Goal: Information Seeking & Learning: Learn about a topic

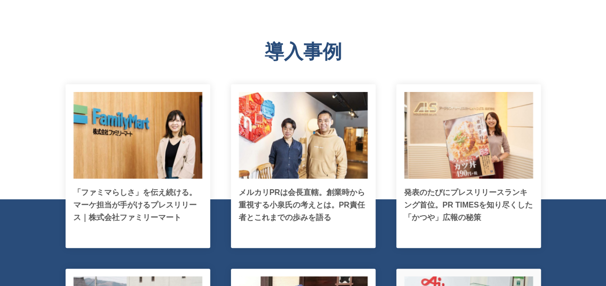
scroll to position [1832, 0]
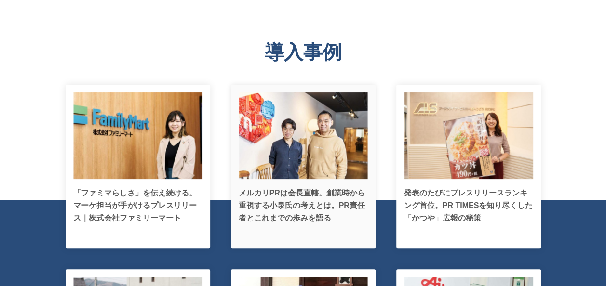
click at [305, 202] on p "メルカリPRは会長直轄。創業時から重視する小泉氏の考えとは。PR責任者とこれまでの歩みを語る" at bounding box center [303, 206] width 129 height 38
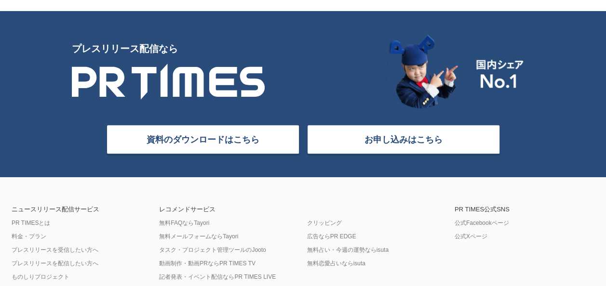
scroll to position [4146, 0]
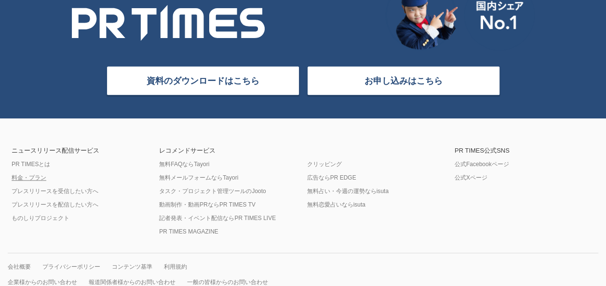
click at [22, 179] on link "料金・プラン" at bounding box center [29, 178] width 35 height 8
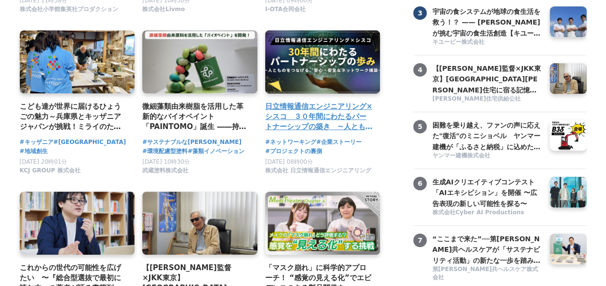
scroll to position [337, 0]
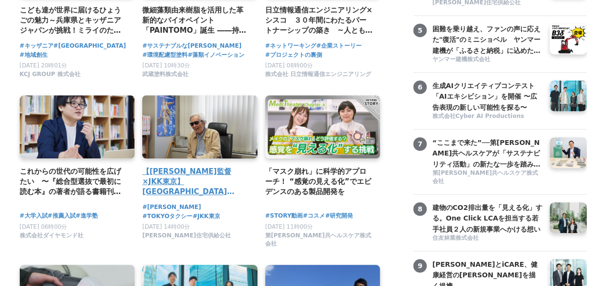
click at [180, 181] on h4 "【山田洋次監督×JKK東京】祖師谷住宅に宿る記憶　昭和の暮らしと❝つながり❞が描く、これからの住まいのかたち" at bounding box center [195, 181] width 107 height 31
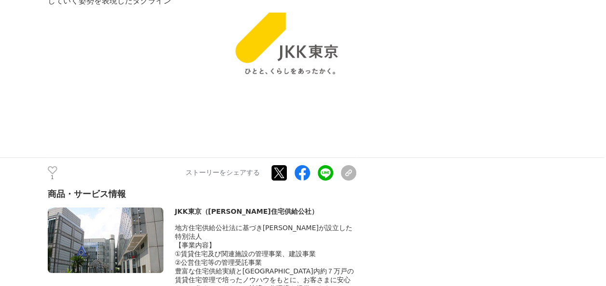
scroll to position [5399, 0]
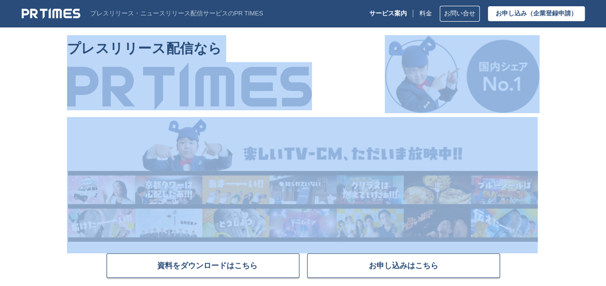
drag, startPoint x: 48, startPoint y: 40, endPoint x: 608, endPoint y: 158, distance: 571.9
click at [581, 143] on section "プレスリリース配信なら 資料をダウンロードはこちら お申し込みはこちら" at bounding box center [303, 170] width 606 height 270
click at [580, 142] on section "プレスリリース配信なら 資料をダウンロードはこちら お申し込みはこちら" at bounding box center [303, 170] width 606 height 270
drag, startPoint x: 92, startPoint y: 37, endPoint x: 615, endPoint y: 162, distance: 537.7
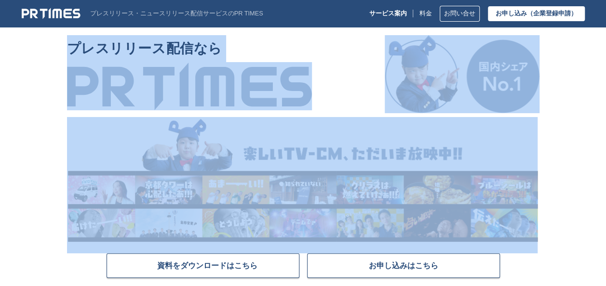
click at [570, 138] on section "プレスリリース配信なら 資料をダウンロードはこちら お申し込みはこちら" at bounding box center [303, 170] width 606 height 270
click at [385, 57] on img at bounding box center [462, 74] width 155 height 78
click at [591, 188] on section "プレスリリース配信なら 資料をダウンロードはこちら お申し込みはこちら" at bounding box center [303, 170] width 606 height 270
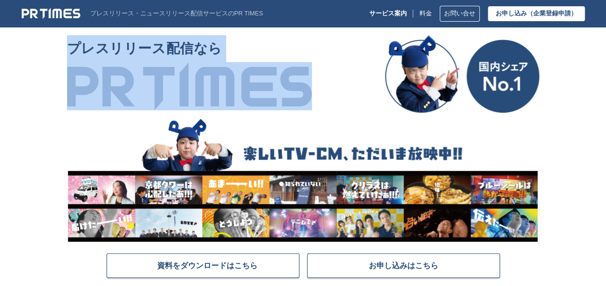
drag, startPoint x: 66, startPoint y: 43, endPoint x: 349, endPoint y: 93, distance: 287.3
click at [349, 93] on section "プレスリリース配信なら 資料をダウンロードはこちら お申し込みはこちら" at bounding box center [303, 170] width 606 height 270
click at [163, 68] on img at bounding box center [189, 86] width 245 height 48
copy div "プレスリリース配信なら"
click at [313, 108] on div "プレスリリース配信なら" at bounding box center [303, 74] width 472 height 78
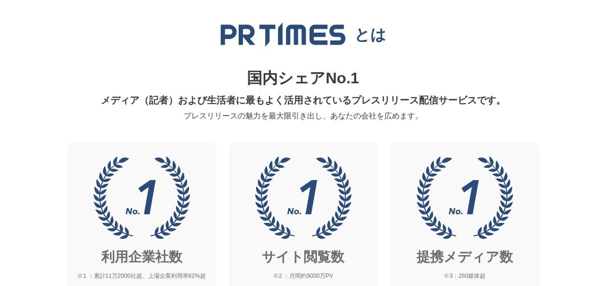
scroll to position [337, 0]
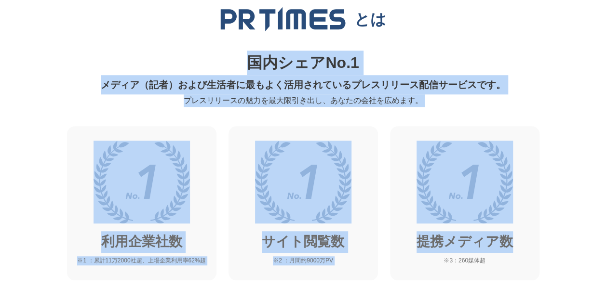
drag, startPoint x: 249, startPoint y: 57, endPoint x: 531, endPoint y: 260, distance: 347.7
click at [531, 260] on section "とは 国内シェアNo.1 メディア（記者）および生活者に最もよく活用されているプレスリリース配信サービスです。 プレスリリースの魅力を最大限引き出し、あなたの…" at bounding box center [303, 196] width 606 height 456
drag, startPoint x: 531, startPoint y: 260, endPoint x: 541, endPoint y: 152, distance: 108.9
click at [541, 152] on section "とは 国内シェアNo.1 メディア（記者）および生活者に最もよく活用されているプレスリリース配信サービスです。 プレスリリースの魅力を最大限引き出し、あなたの…" at bounding box center [303, 196] width 606 height 456
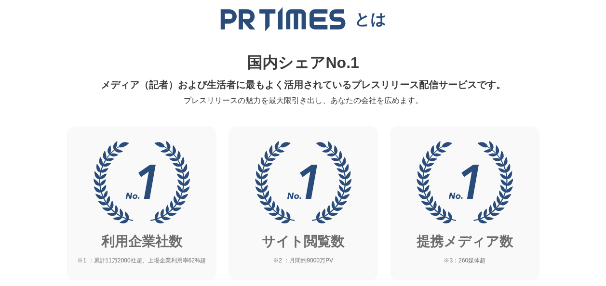
click at [498, 19] on h2 "とは" at bounding box center [303, 19] width 461 height 25
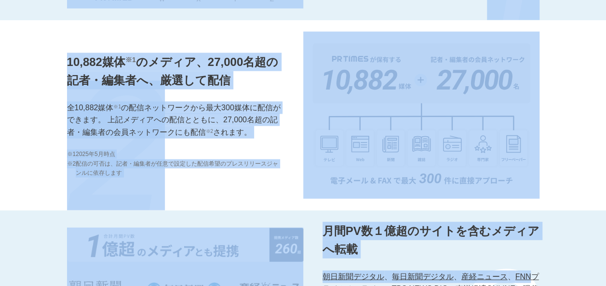
scroll to position [1010, 0]
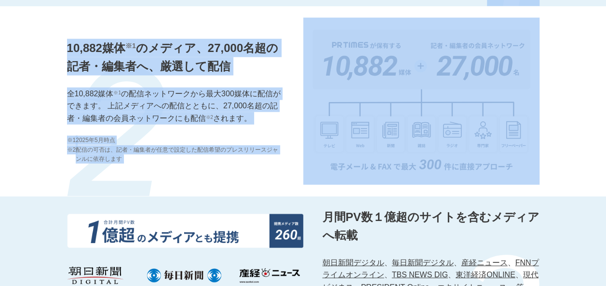
drag, startPoint x: 249, startPoint y: 57, endPoint x: 599, endPoint y: 176, distance: 369.7
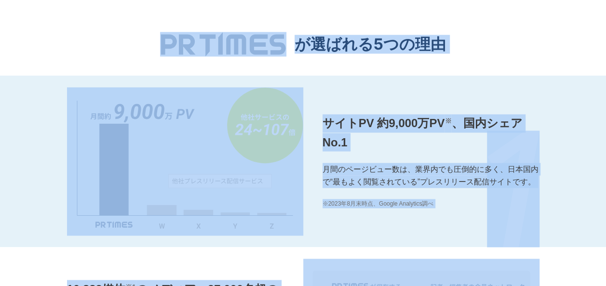
click at [584, 161] on div "サイトPV 約9,000万PV ※ 、国内シェアNo.1 月間のページビュー数は、業界内でも圧倒的に多く、日本国内で“最もよく閲覧されている”プレスリリース配…" at bounding box center [303, 162] width 606 height 172
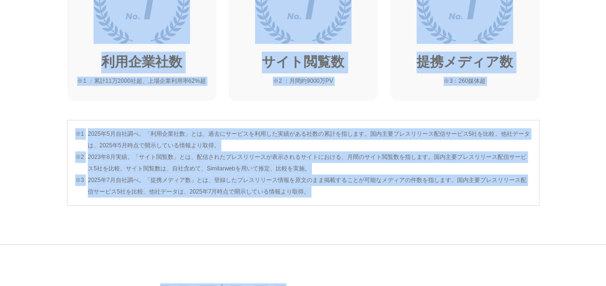
scroll to position [588, 0]
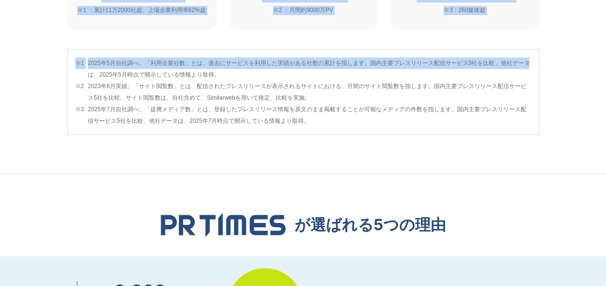
drag, startPoint x: 246, startPoint y: 60, endPoint x: 528, endPoint y: 29, distance: 283.7
copy section "国内シェアNo.1 メディア（記者）および生活者に最もよく活用されているプレスリリース配信サービスです。 プレスリリースの魅力を最大限引き出し、あなたの会社を…"
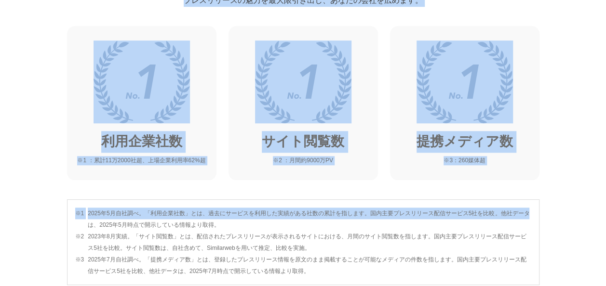
scroll to position [395, 0]
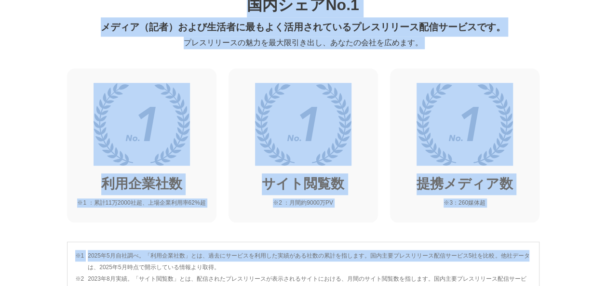
click at [389, 158] on div "利用企業社数 ※1 ：累計11万2000社超、上場企業利用率62%超 サイト閲覧数 ※2 ：月間約9000万PV 提携メディア数 ※3：260媒体超" at bounding box center [303, 145] width 472 height 154
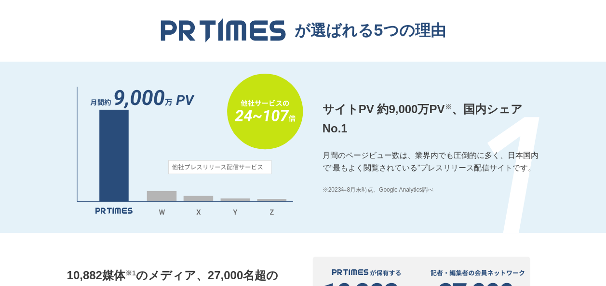
scroll to position [781, 0]
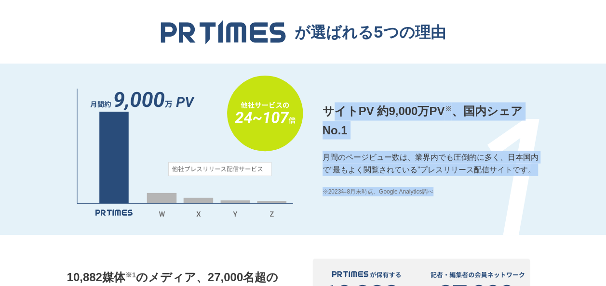
drag, startPoint x: 330, startPoint y: 105, endPoint x: 564, endPoint y: 175, distance: 244.6
click at [564, 175] on div "サイトPV 約9,000万PV ※ 、国内シェアNo.1 月間のページビュー数は、業界内でも圧倒的に多く、日本国内で“最もよく閲覧されている”プレスリリース配…" at bounding box center [303, 150] width 606 height 172
drag, startPoint x: 564, startPoint y: 175, endPoint x: 544, endPoint y: 142, distance: 38.9
click at [544, 142] on div "サイトPV 約9,000万PV ※ 、国内シェアNo.1 月間のページビュー数は、業界内でも圧倒的に多く、日本国内で“最もよく閲覧されている”プレスリリース配…" at bounding box center [303, 150] width 606 height 172
click at [429, 71] on div "サイトPV 約9,000万PV ※ 、国内シェアNo.1 月間のページビュー数は、業界内でも圧倒的に多く、日本国内で“最もよく閲覧されている”プレスリリース配…" at bounding box center [303, 150] width 472 height 172
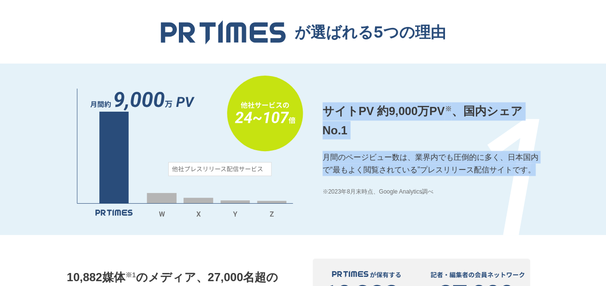
drag, startPoint x: 323, startPoint y: 108, endPoint x: 562, endPoint y: 166, distance: 245.5
click at [562, 166] on div "サイトPV 約9,000万PV ※ 、国内シェアNo.1 月間のページビュー数は、業界内でも圧倒的に多く、日本国内で“最もよく閲覧されている”プレスリリース配…" at bounding box center [303, 150] width 606 height 172
copy div "サイトPV 約9,000万PV ※ 、国内シェアNo.1 月間のページビュー数は、業界内でも圧倒的に多く、日本国内で“最もよく閲覧されている”プレスリリース配…"
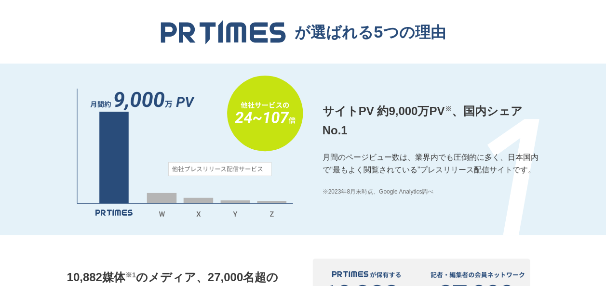
click at [313, 193] on div "サイトPV 約9,000万PV ※ 、国内シェアNo.1 月間のページビュー数は、業界内でも圧倒的に多く、日本国内で“最もよく閲覧されている”プレスリリース配…" at bounding box center [303, 150] width 472 height 172
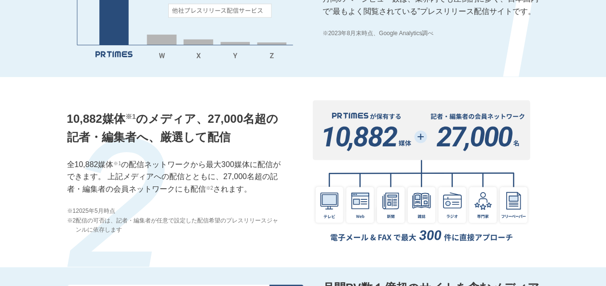
scroll to position [974, 0]
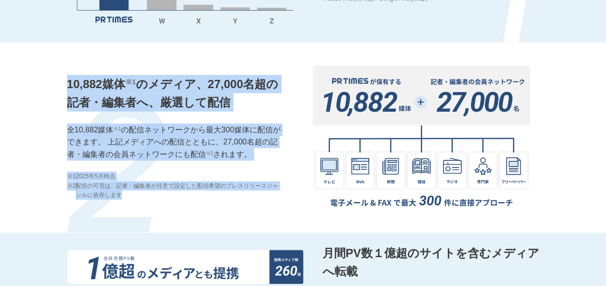
drag, startPoint x: 67, startPoint y: 77, endPoint x: 297, endPoint y: 142, distance: 238.8
click at [297, 142] on div "10,882媒体 ※1 のメディア、27,000名超の記者・編集者へ、厳選して配信 全10,882媒体 ※1 の配信ネットワークから最大300媒体に配信ができ…" at bounding box center [303, 137] width 472 height 190
copy div "10,882媒体 ※1 のメディア、27,000名超の記者・編集者へ、厳選して配信 全10,882媒体 ※1 の配信ネットワークから最大300媒体に配信ができ…"
click at [199, 212] on div "10,882媒体 ※1 のメディア、27,000名超の記者・編集者へ、厳選して配信 全10,882媒体 ※1 の配信ネットワークから最大300媒体に配信ができ…" at bounding box center [303, 137] width 472 height 190
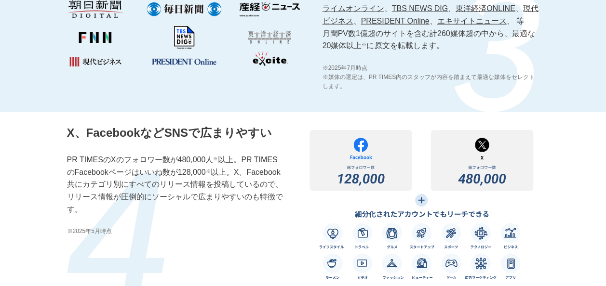
scroll to position [1311, 0]
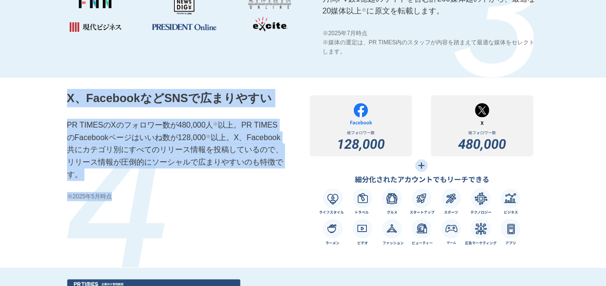
drag, startPoint x: 62, startPoint y: 94, endPoint x: 316, endPoint y: 139, distance: 258.0
click at [316, 139] on div "X、FacebookなどSNSで広まりやすい PR TIMESのXのフォロワー数が480,000人 ※ 以上。PR TIMESのFacebookページはいいね…" at bounding box center [303, 173] width 606 height 190
copy div "X、FacebookなどSNSで広まりやすい PR TIMESのXのフォロワー数が480,000人 ※ 以上。PR TIMESのFacebookページはいいね…"
click at [203, 238] on div "X、FacebookなどSNSで広まりやすい PR TIMESのXのフォロワー数が480,000人 ※ 以上。PR TIMESのFacebookページはいいね…" at bounding box center [175, 172] width 217 height 167
click at [214, 214] on div "X、FacebookなどSNSで広まりやすい PR TIMESのXのフォロワー数が480,000人 ※ 以上。PR TIMESのFacebookページはいいね…" at bounding box center [175, 172] width 217 height 167
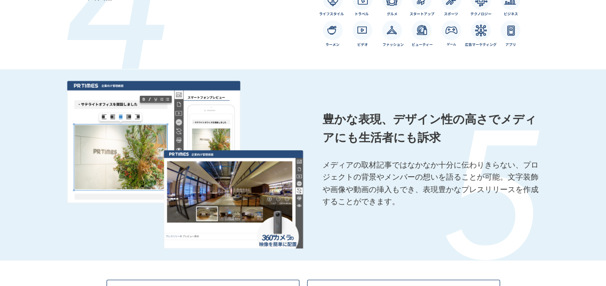
scroll to position [1552, 0]
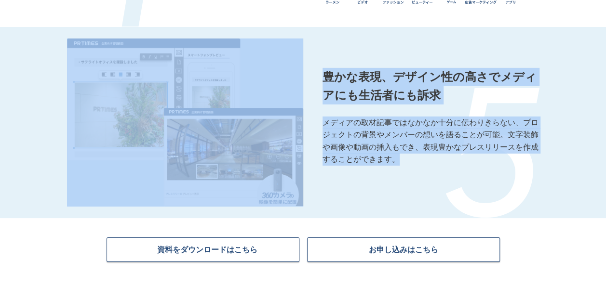
drag, startPoint x: 76, startPoint y: 37, endPoint x: 557, endPoint y: 174, distance: 499.6
click at [557, 174] on div "豊かな表現、デザイン性の高さでメディアにも生活者にも訴求 メディアの取材記事ではなかなか十分に伝わりきらない、プロジェクトの背景やメンバーの想いを語ることが可…" at bounding box center [303, 122] width 606 height 191
click at [400, 179] on div "豊かな表現、デザイン性の高さでメディアにも生活者にも訴求 メディアの取材記事ではなかなか十分に伝わりきらない、プロジェクトの背景やメンバーの想いを語ることが可…" at bounding box center [303, 122] width 472 height 191
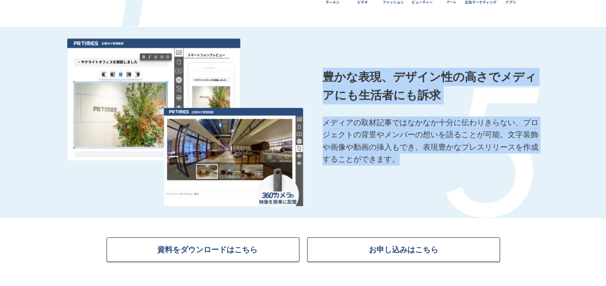
drag, startPoint x: 324, startPoint y: 75, endPoint x: 555, endPoint y: 162, distance: 246.7
click at [555, 162] on div "豊かな表現、デザイン性の高さでメディアにも生活者にも訴求 メディアの取材記事ではなかなか十分に伝わりきらない、プロジェクトの背景やメンバーの想いを語ることが可…" at bounding box center [303, 122] width 606 height 191
copy div "豊かな表現、デザイン性の高さでメディアにも生活者にも訴求 メディアの取材記事ではなかなか十分に伝わりきらない、プロジェクトの背景やメンバーの想いを語ることが可…"
click at [416, 180] on div "豊かな表現、デザイン性の高さでメディアにも生活者にも訴求 メディアの取材記事ではなかなか十分に伝わりきらない、プロジェクトの背景やメンバーの想いを語ることが可…" at bounding box center [303, 122] width 472 height 191
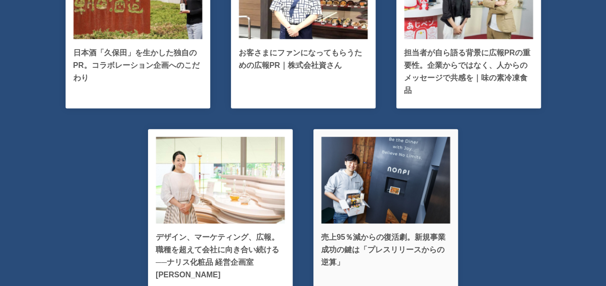
scroll to position [2179, 0]
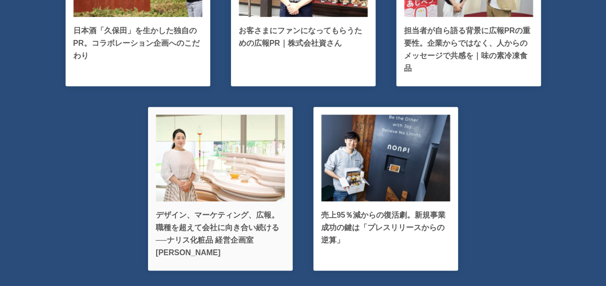
click at [240, 184] on img at bounding box center [220, 158] width 129 height 87
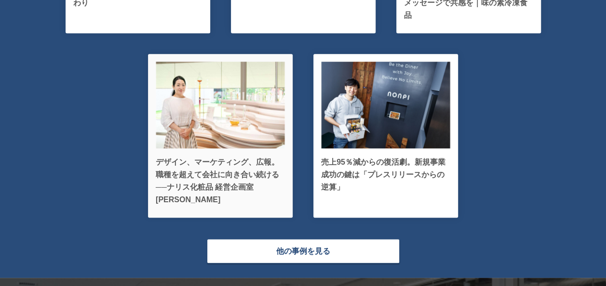
scroll to position [2266, 0]
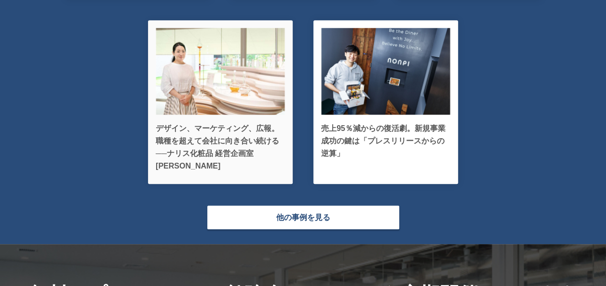
click at [209, 120] on div "デザイン、マーケティング、広報。職種を超えて会社に向き合い続ける──ナリス化粧品 経営企画室 [PERSON_NAME]" at bounding box center [220, 100] width 129 height 145
click at [209, 136] on p "デザイン、マーケティング、広報。職種を超えて会社に向き合い続ける──ナリス化粧品 経営企画室 [PERSON_NAME]" at bounding box center [220, 147] width 129 height 50
